Goal: Navigation & Orientation: Locate item on page

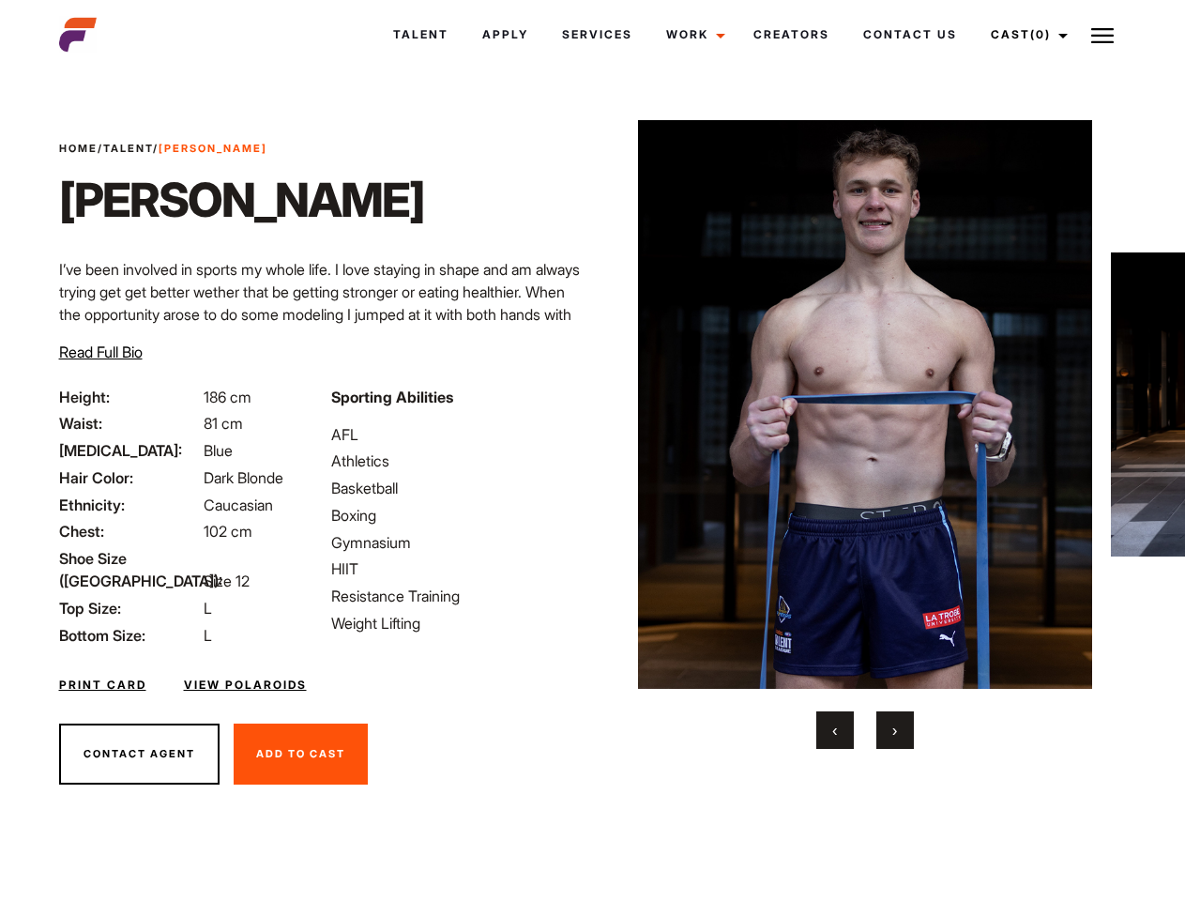
click at [1024, 35] on link "Cast (0)" at bounding box center [1026, 34] width 105 height 51
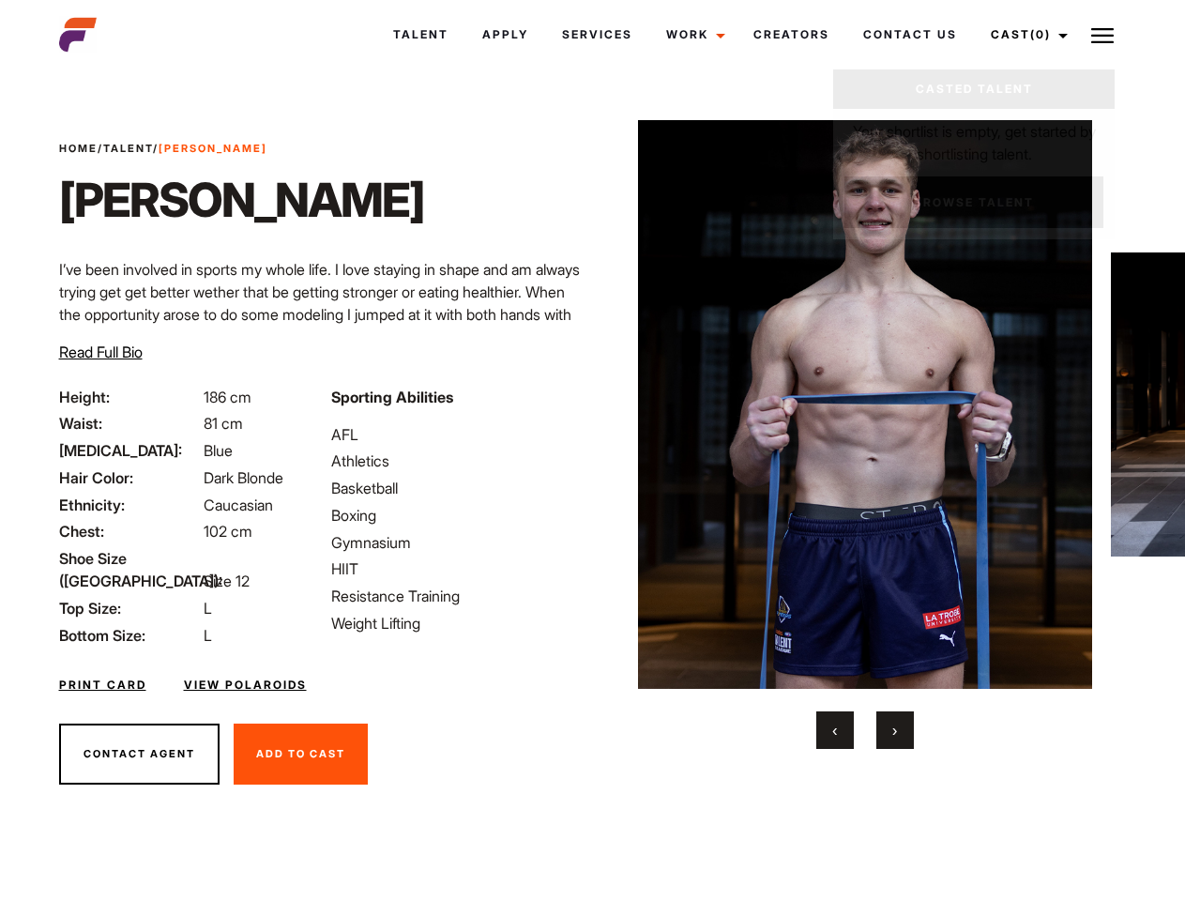
click at [1103, 35] on img at bounding box center [1102, 35] width 23 height 23
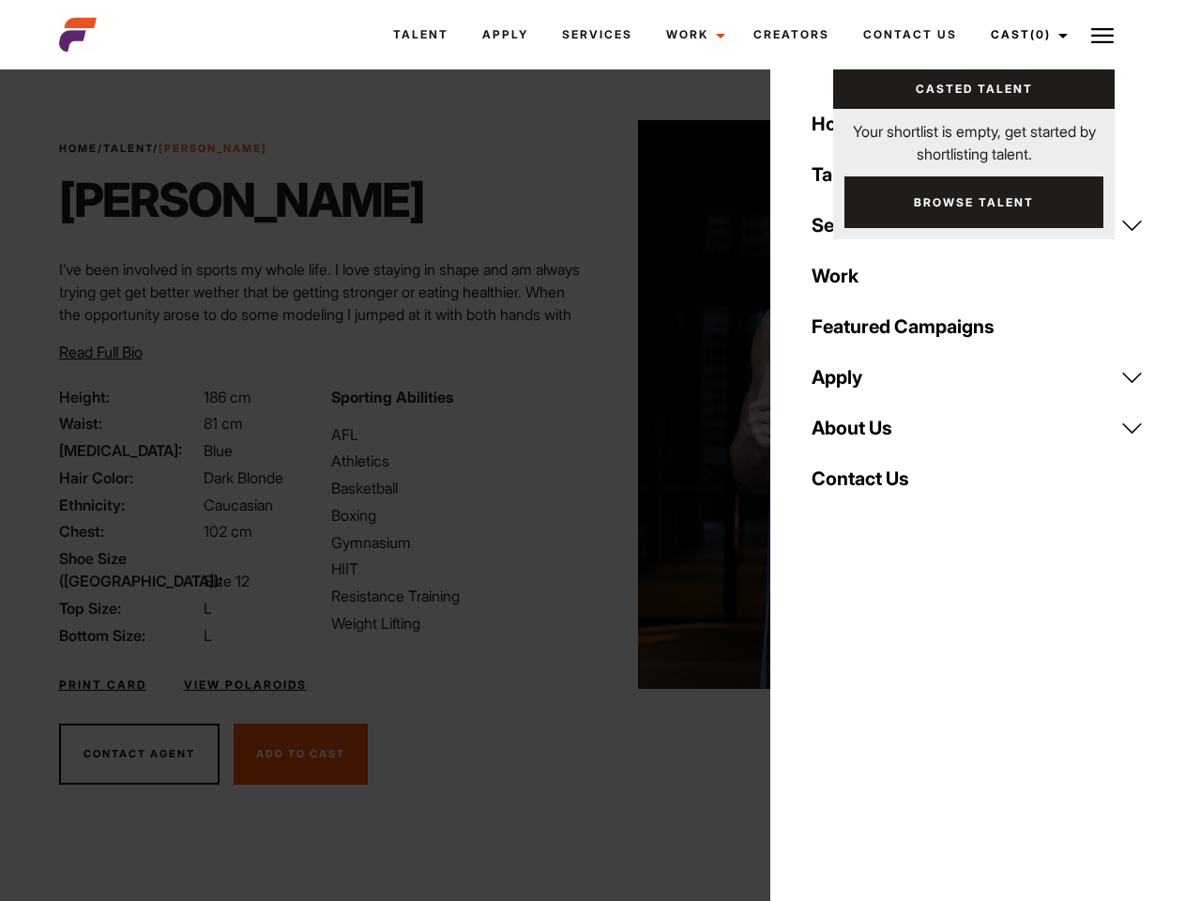
click at [864, 435] on img at bounding box center [865, 404] width 455 height 569
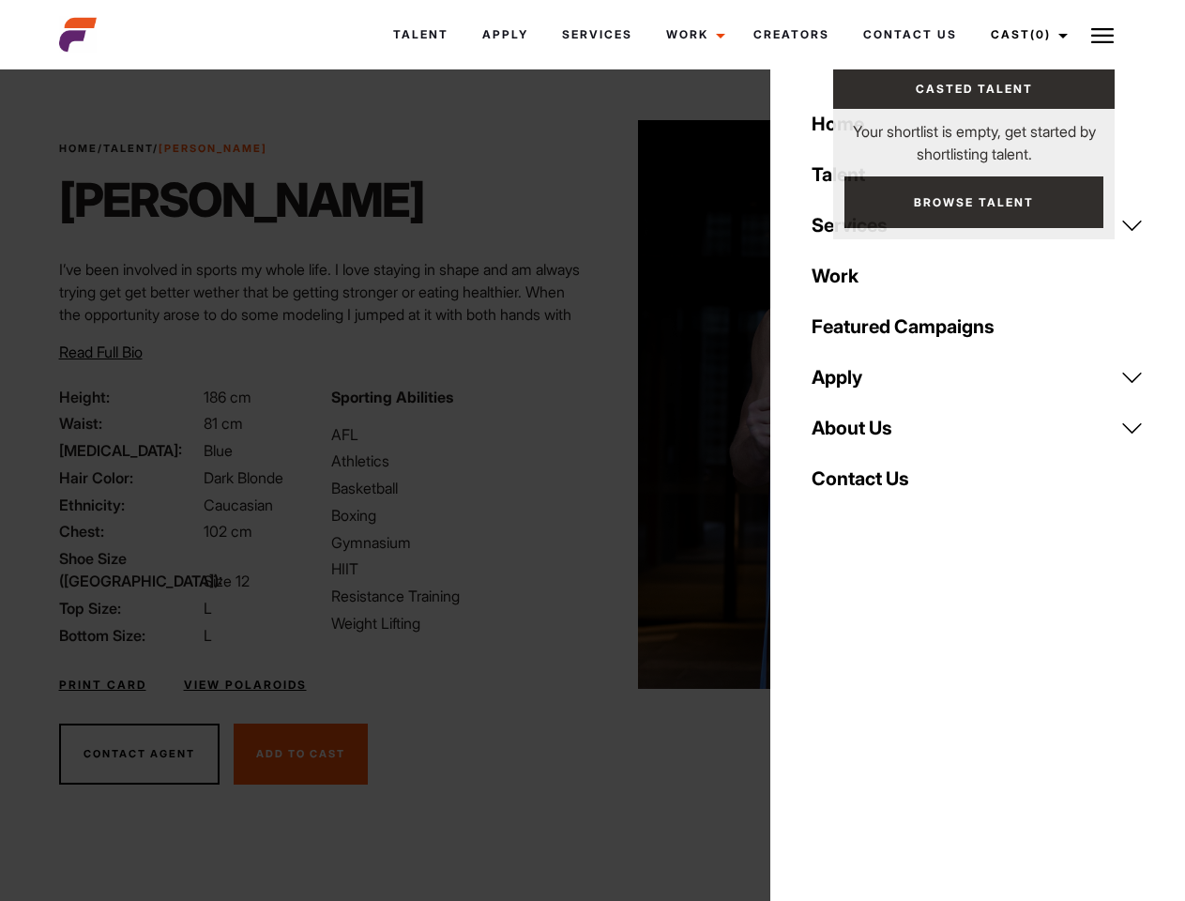
click at [592, 404] on div "Sporting Abilities AFL Athletics Basketball Boxing Gymnasium HIIT Resistance Tr…" at bounding box center [456, 516] width 272 height 261
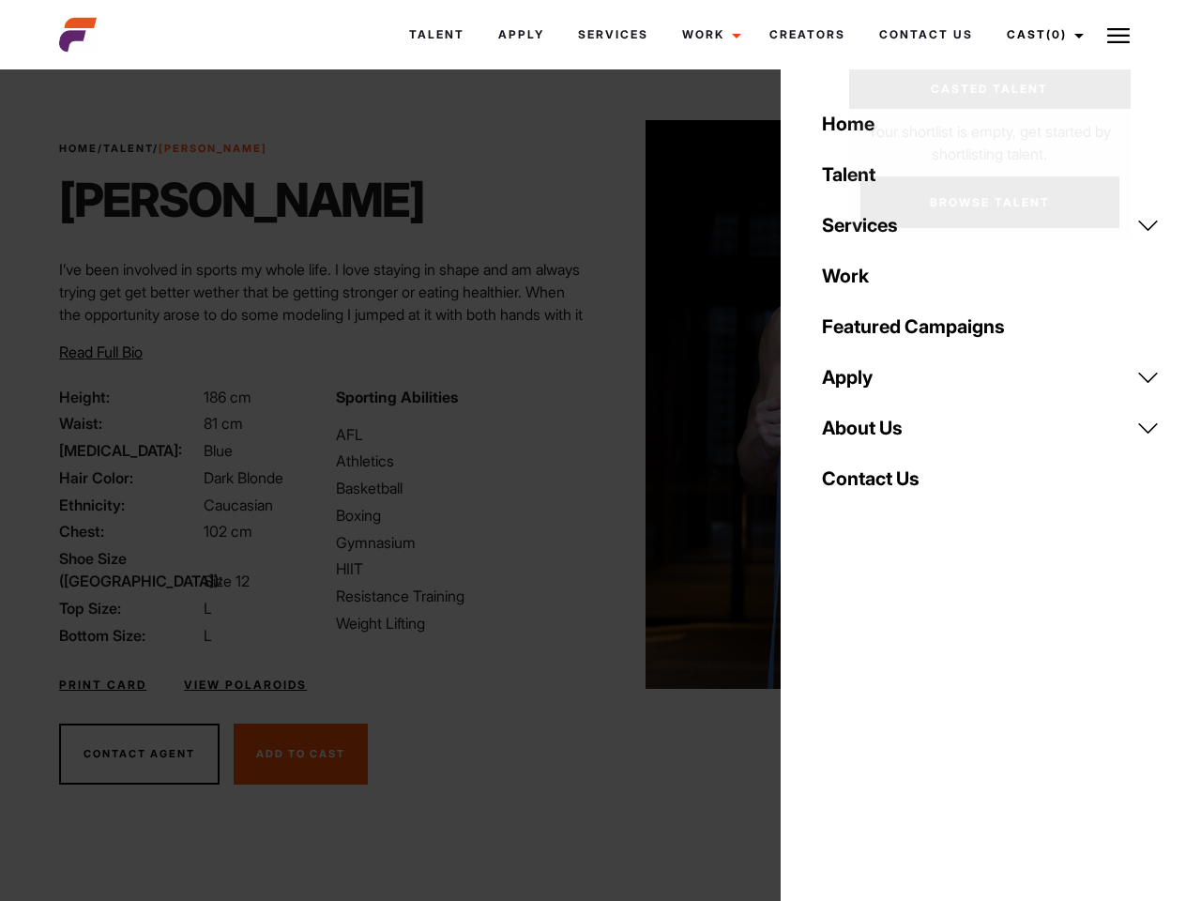
click at [835, 730] on div "Home Talent Services Talent Casting Photography Videography Creative Hair and M…" at bounding box center [991, 450] width 420 height 901
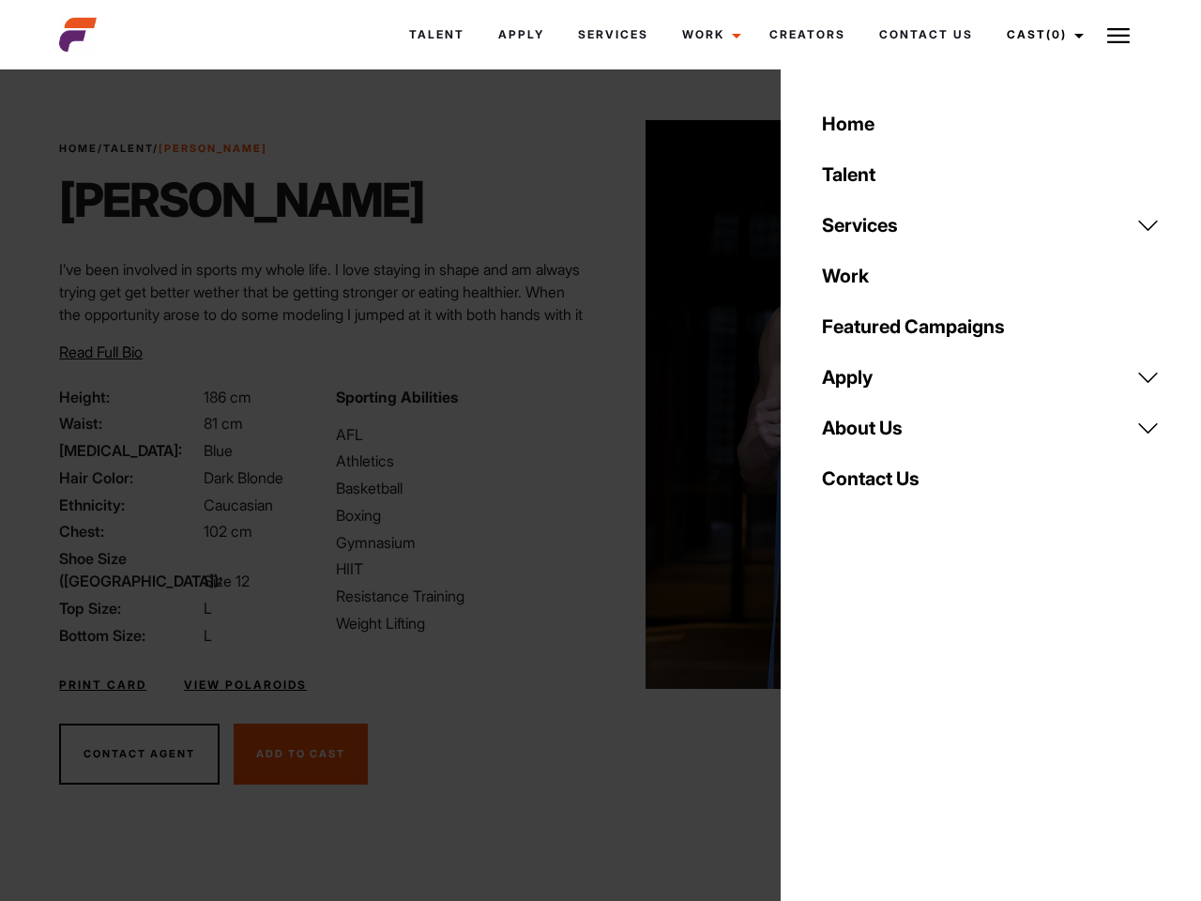
click at [895, 730] on div "Home Talent Services Talent Casting Photography Videography Creative Hair and M…" at bounding box center [991, 450] width 420 height 901
